Goal: Information Seeking & Learning: Learn about a topic

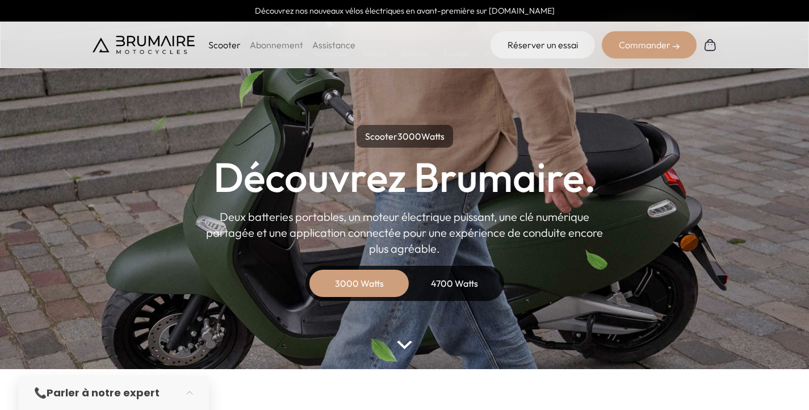
click at [341, 280] on div "3000 Watts" at bounding box center [359, 283] width 91 height 27
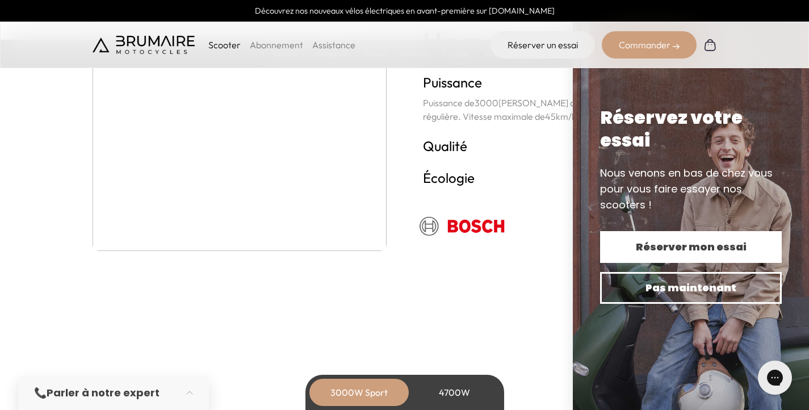
scroll to position [2086, 0]
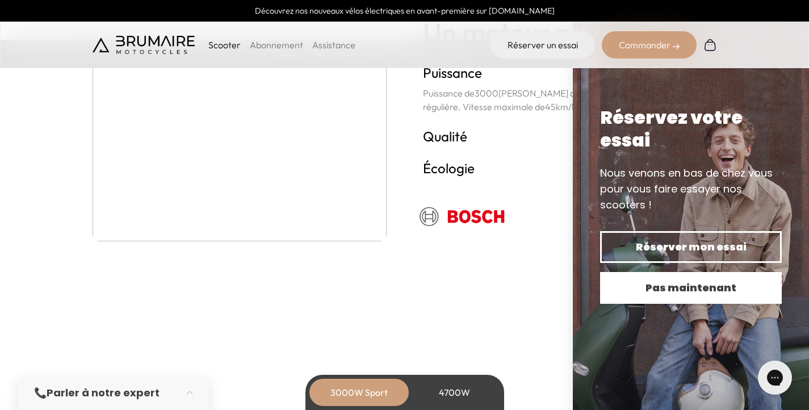
click at [714, 288] on span "Pas maintenant" at bounding box center [691, 288] width 142 height 16
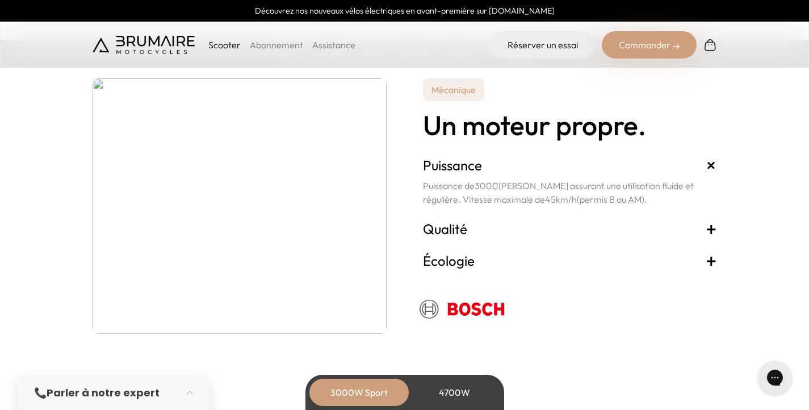
scroll to position [1993, 0]
click at [711, 228] on span "+" at bounding box center [710, 229] width 11 height 18
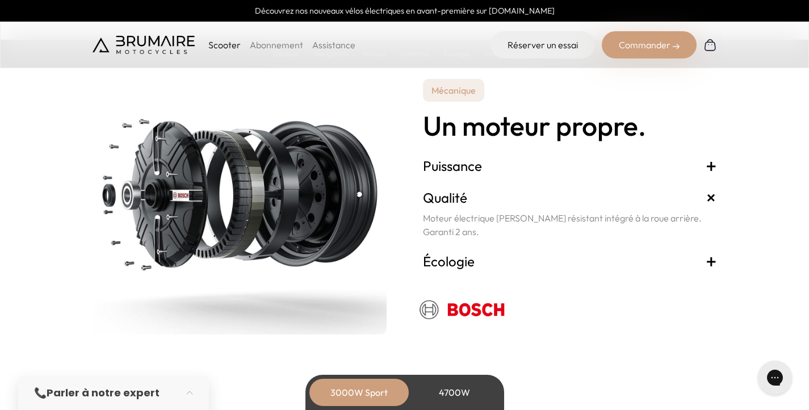
click at [712, 260] on span "+" at bounding box center [710, 261] width 11 height 18
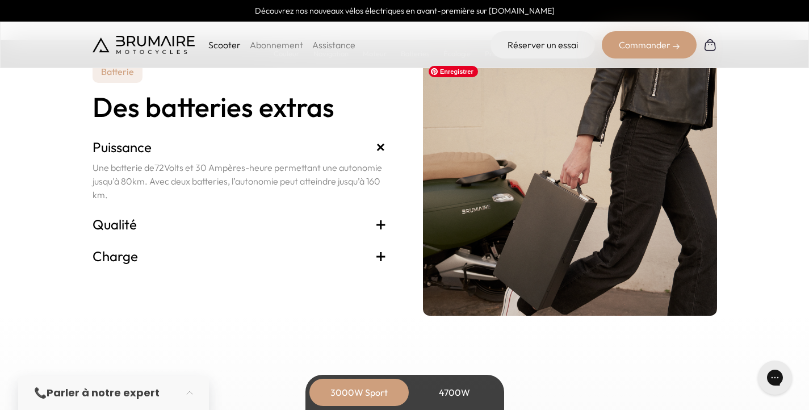
scroll to position [2377, 0]
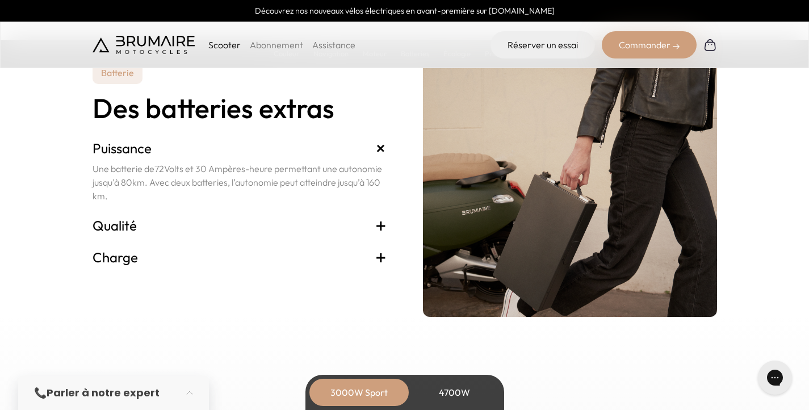
click at [381, 224] on span "+" at bounding box center [380, 225] width 11 height 18
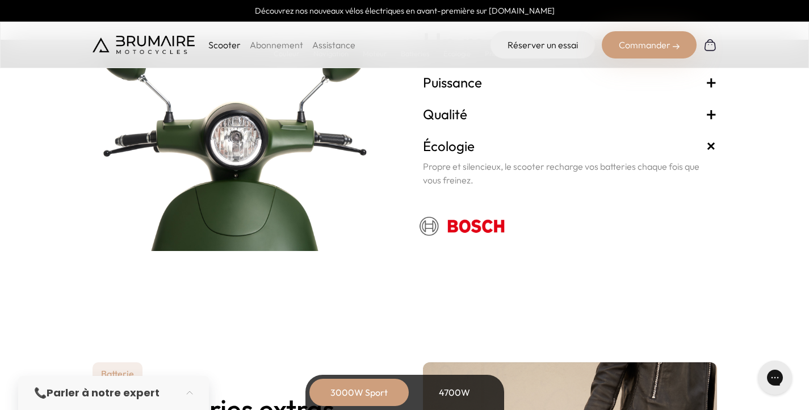
scroll to position [2045, 0]
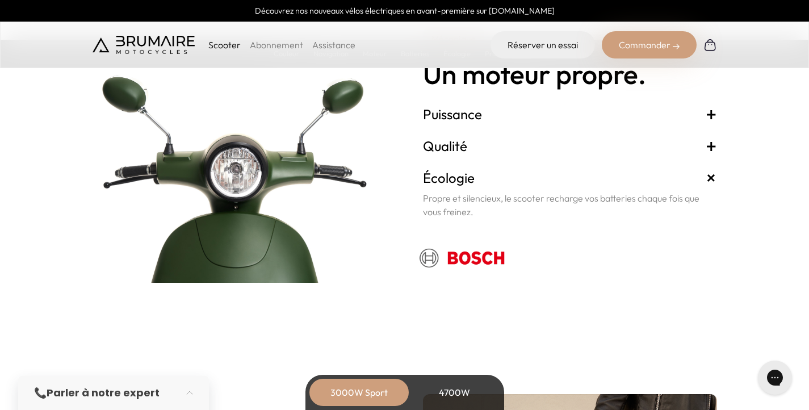
click at [341, 48] on link "Assistance" at bounding box center [333, 44] width 43 height 11
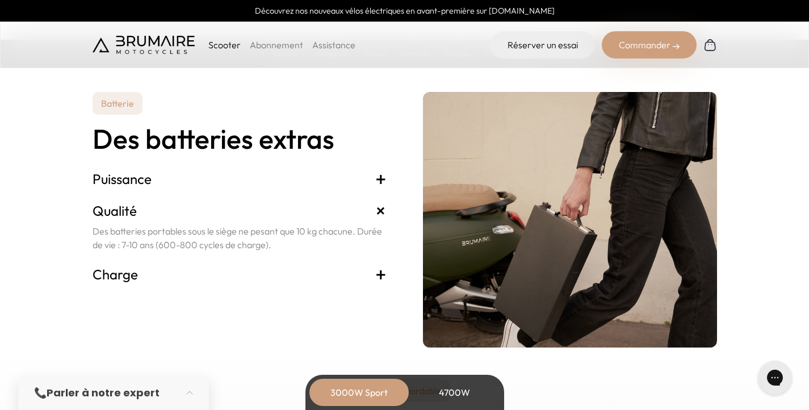
scroll to position [2351, 0]
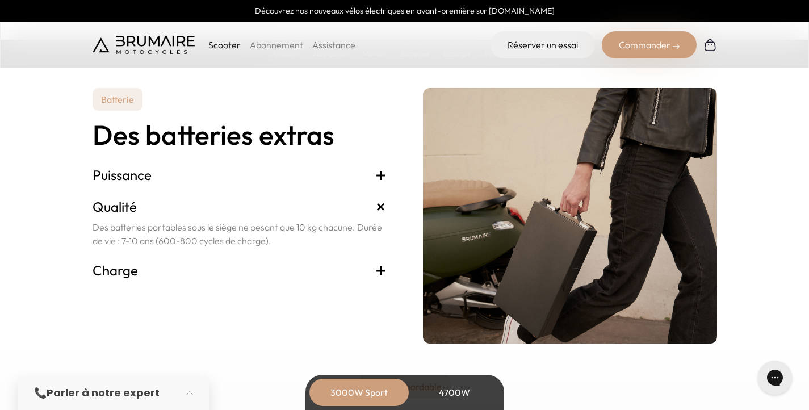
click at [381, 168] on span "+" at bounding box center [380, 175] width 11 height 18
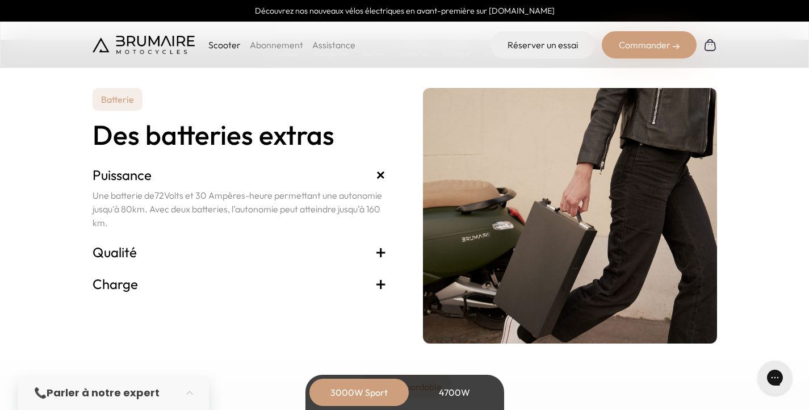
click at [384, 249] on span "+" at bounding box center [380, 252] width 11 height 18
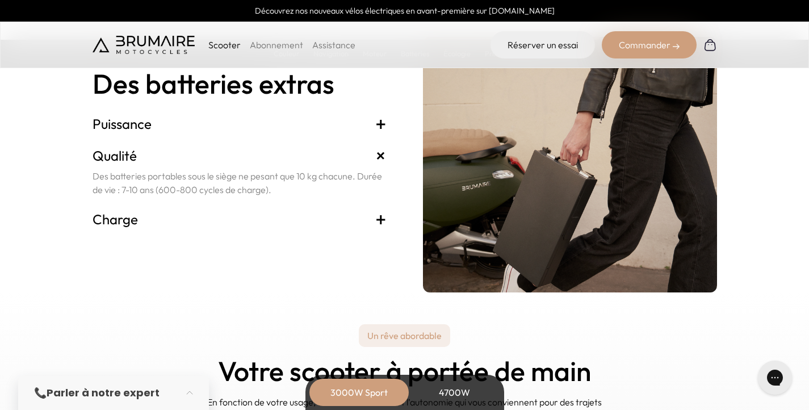
scroll to position [2413, 0]
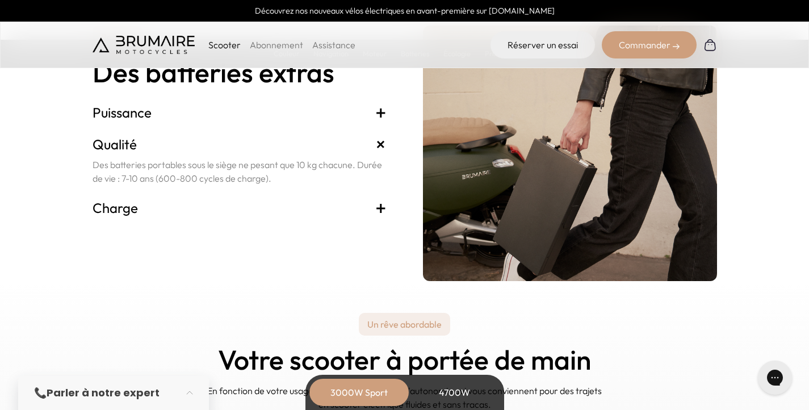
click at [386, 203] on div "Batterie Des batteries extras Puissance + Une batterie de 72 Volts et 30 Ampère…" at bounding box center [405, 153] width 624 height 255
click at [378, 209] on span "+" at bounding box center [380, 208] width 11 height 18
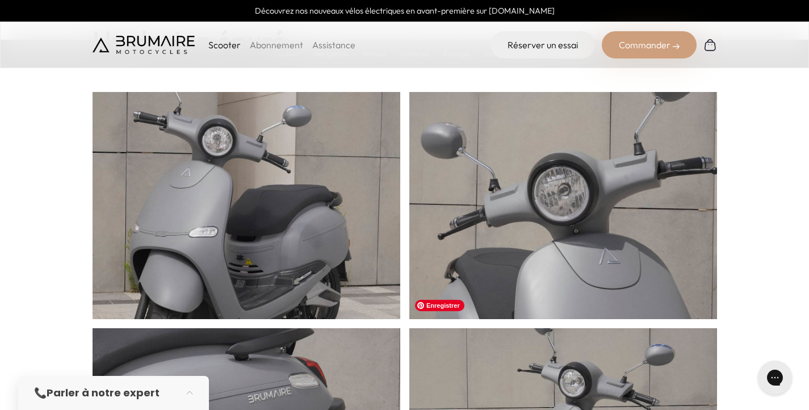
scroll to position [428, 0]
